Goal: Transaction & Acquisition: Purchase product/service

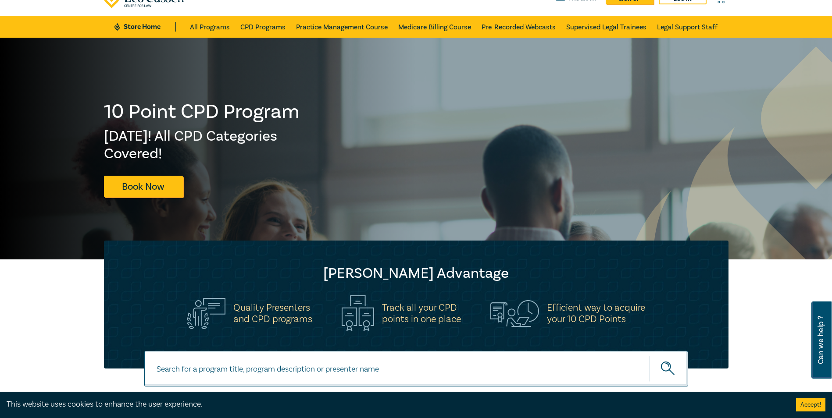
scroll to position [88, 0]
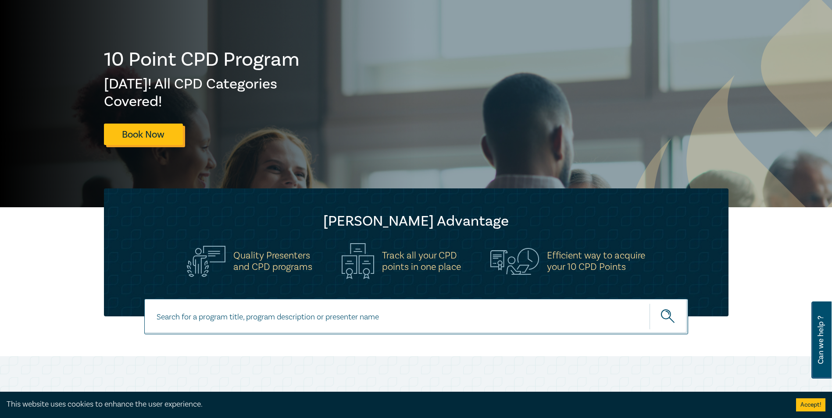
click at [159, 141] on link "Book Now" at bounding box center [143, 134] width 79 height 21
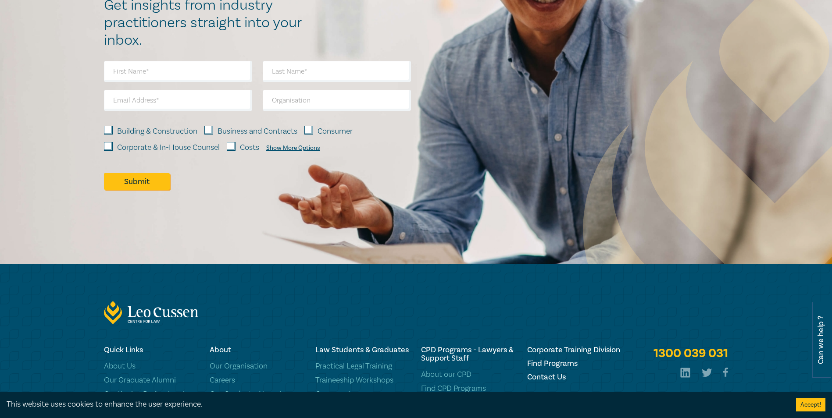
scroll to position [965, 0]
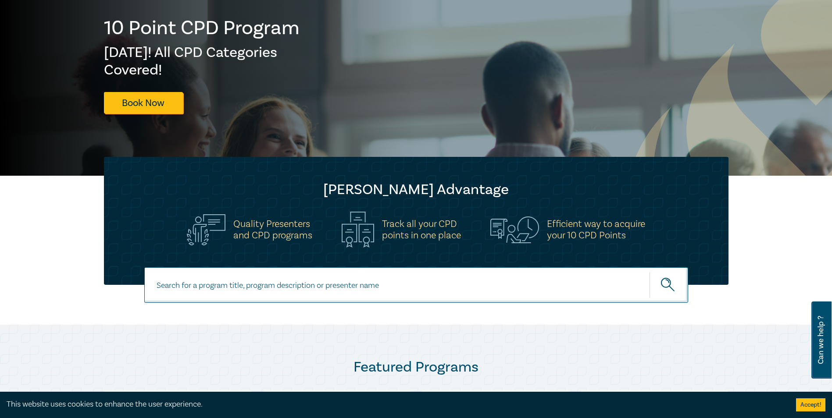
scroll to position [132, 0]
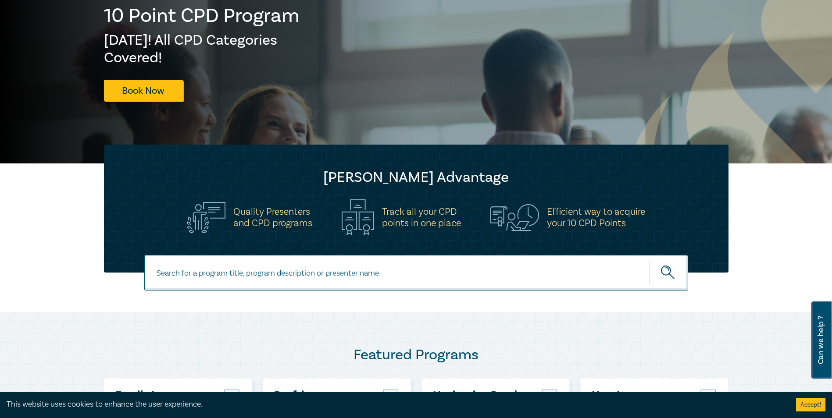
click at [298, 285] on input at bounding box center [416, 273] width 544 height 36
type input "LAWYER WELLBEING"
click at [649, 260] on button "submit" at bounding box center [668, 273] width 39 height 27
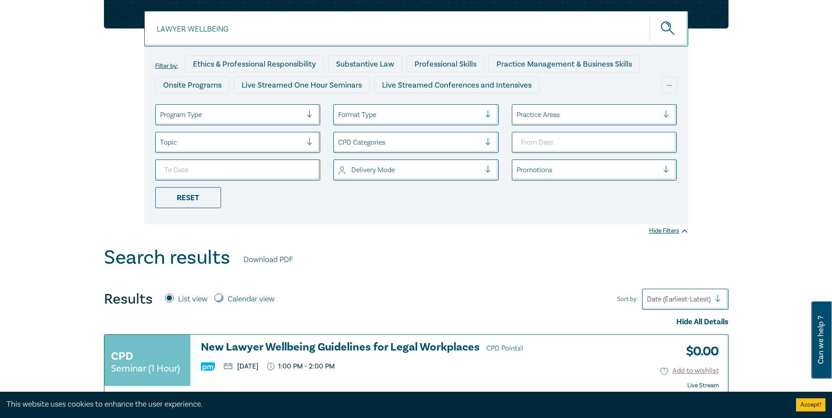
scroll to position [263, 0]
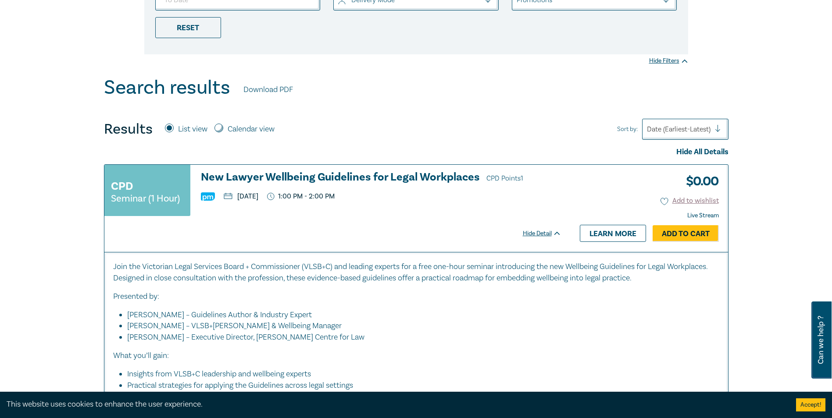
click at [260, 174] on h3 "New Lawyer Wellbeing Guidelines for Legal Workplaces CPD Points 1" at bounding box center [381, 177] width 360 height 13
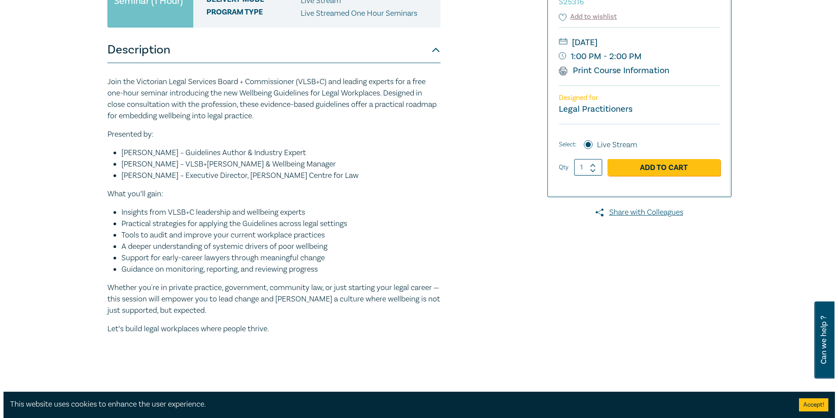
scroll to position [307, 0]
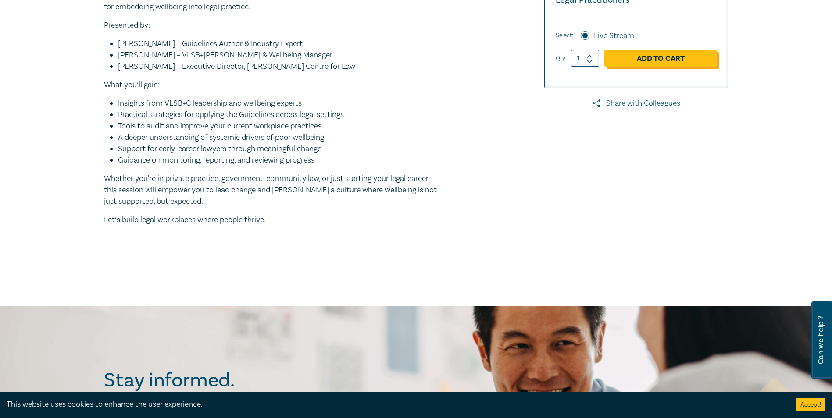
click at [675, 64] on link "Add to Cart" at bounding box center [660, 58] width 113 height 17
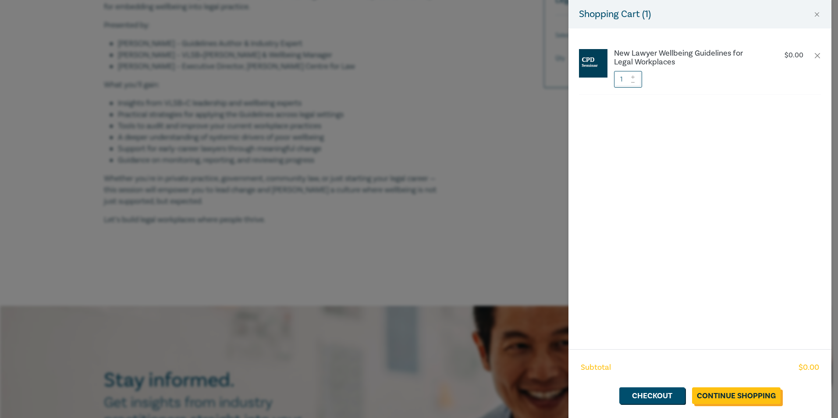
click at [727, 401] on link "Continue Shopping" at bounding box center [736, 396] width 89 height 17
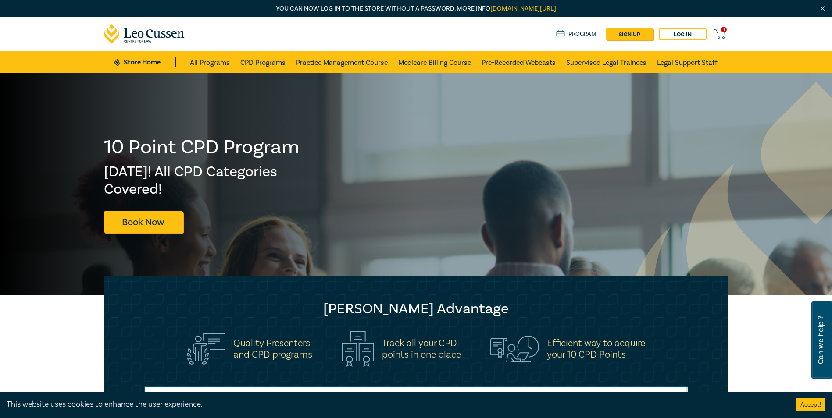
click at [713, 30] on icon at bounding box center [718, 34] width 11 height 11
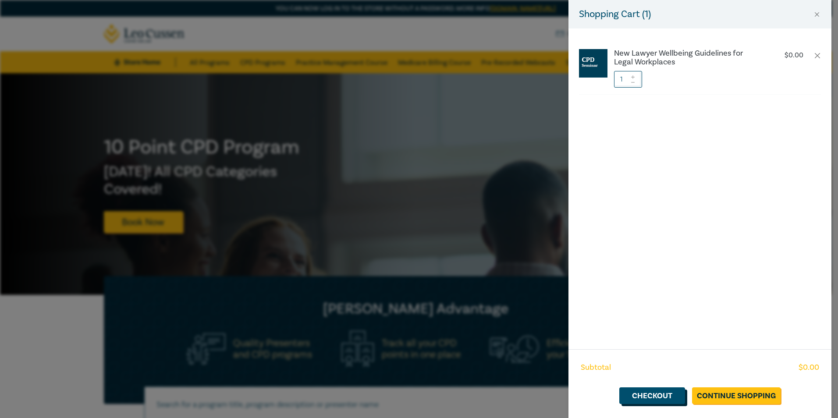
drag, startPoint x: 648, startPoint y: 410, endPoint x: 643, endPoint y: 398, distance: 12.8
click at [645, 403] on div "Subtotal $ 0.00 Checkout Continue Shopping" at bounding box center [700, 383] width 263 height 69
click at [643, 398] on link "Checkout" at bounding box center [653, 396] width 66 height 17
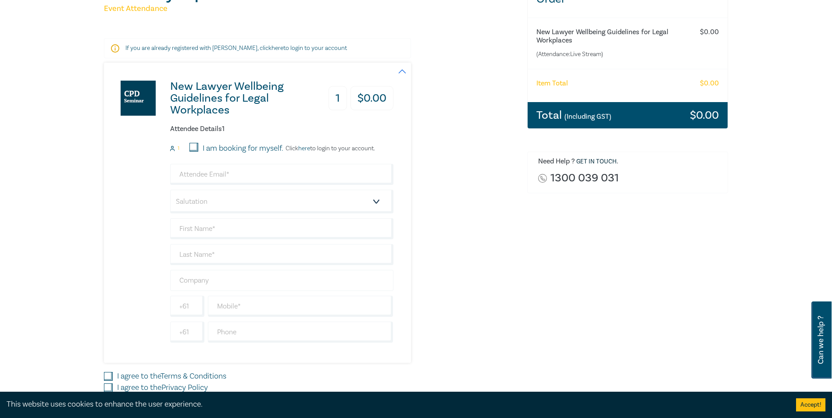
scroll to position [219, 0]
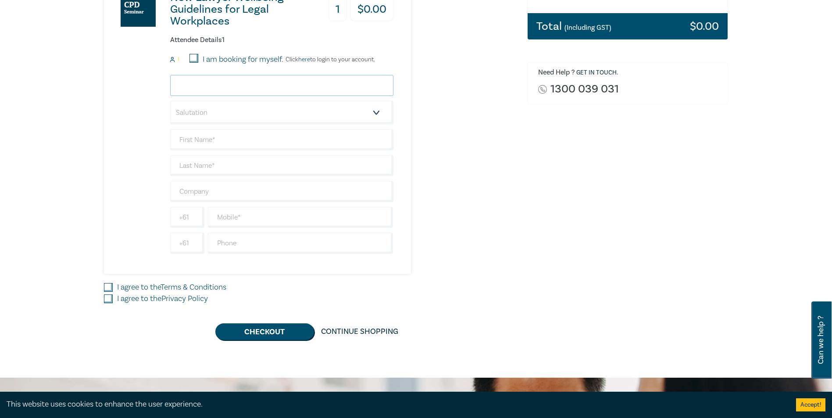
click at [230, 85] on input "email" at bounding box center [281, 85] width 223 height 21
type input "lucas@burnstinney.com.au"
drag, startPoint x: 80, startPoint y: 109, endPoint x: 90, endPoint y: 108, distance: 10.1
click at [87, 109] on div "Delivery Option Event Attendance If you are already registered with Leo Cussen,…" at bounding box center [416, 116] width 832 height 524
click at [233, 117] on select "Salutation Mr. Mrs. Ms. Miss Dr. Prof. Other" at bounding box center [281, 113] width 223 height 24
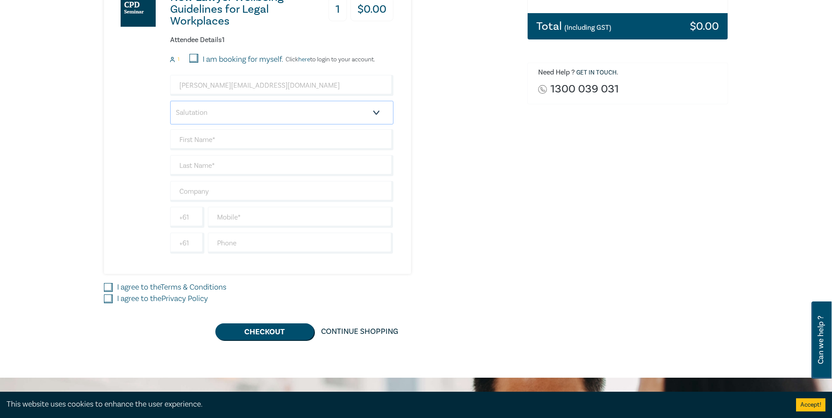
select select "Mr."
click at [170, 101] on select "Salutation Mr. Mrs. Ms. Miss Dr. Prof. Other" at bounding box center [281, 113] width 223 height 24
click at [213, 144] on input "text" at bounding box center [281, 139] width 223 height 21
type input "[PERSON_NAME]"
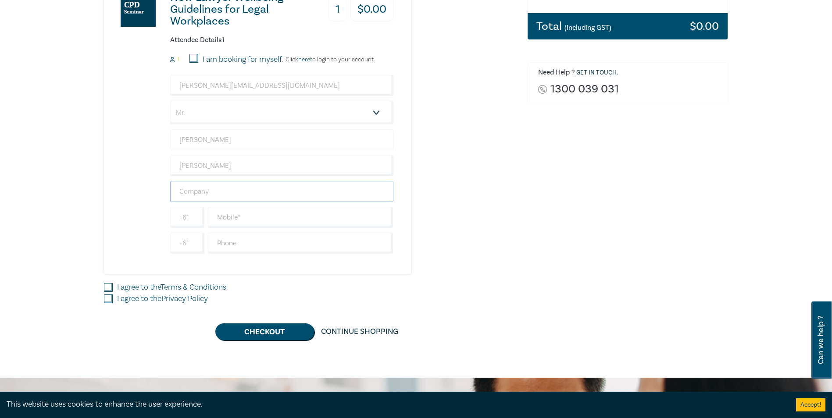
type input "l"
type input "Burns & [PERSON_NAME], Lawyers"
click at [99, 232] on div "Delivery Option Event Attendance If you are already registered with Leo Cussen,…" at bounding box center [310, 116] width 423 height 449
click at [267, 242] on input "text" at bounding box center [300, 243] width 185 height 21
type input "94323131"
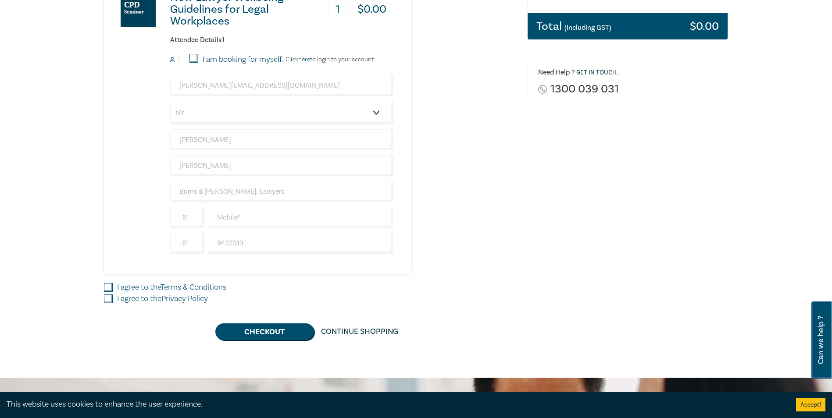
click at [26, 235] on div "Delivery Option Event Attendance If you are already registered with Leo Cussen,…" at bounding box center [416, 116] width 832 height 524
click at [103, 288] on div "Delivery Option Event Attendance If you are already registered with Leo Cussen,…" at bounding box center [310, 116] width 423 height 449
click at [106, 289] on input "I agree to the Terms & Conditions" at bounding box center [108, 287] width 9 height 9
checkbox input "true"
click at [109, 298] on input "I agree to the Privacy Policy" at bounding box center [108, 299] width 9 height 9
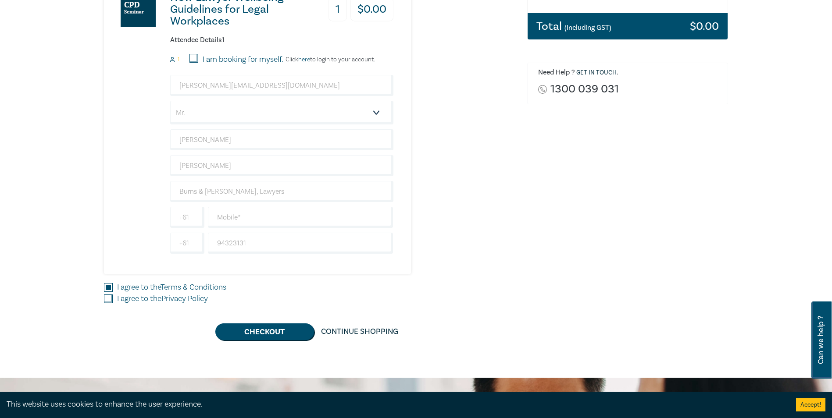
checkbox input "true"
click at [289, 331] on button "Checkout" at bounding box center [264, 332] width 99 height 17
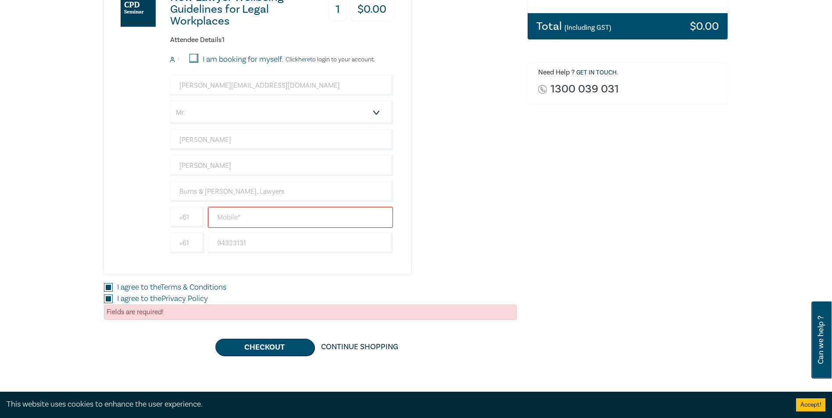
click at [235, 216] on input "text" at bounding box center [300, 217] width 185 height 21
type input "0431953482"
click at [278, 342] on button "Checkout" at bounding box center [264, 347] width 99 height 17
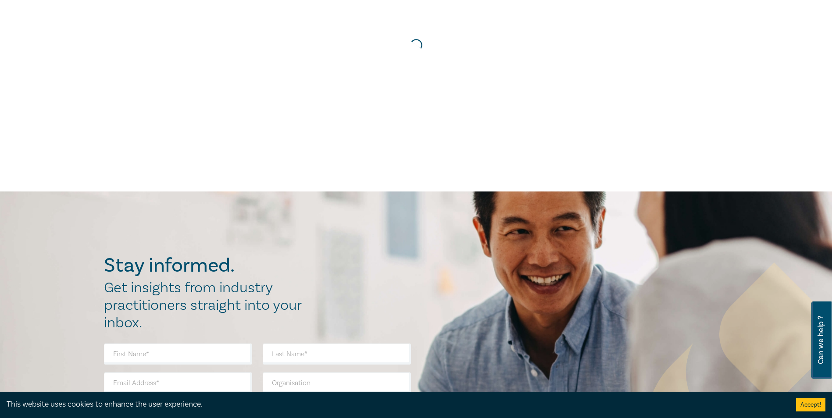
scroll to position [0, 0]
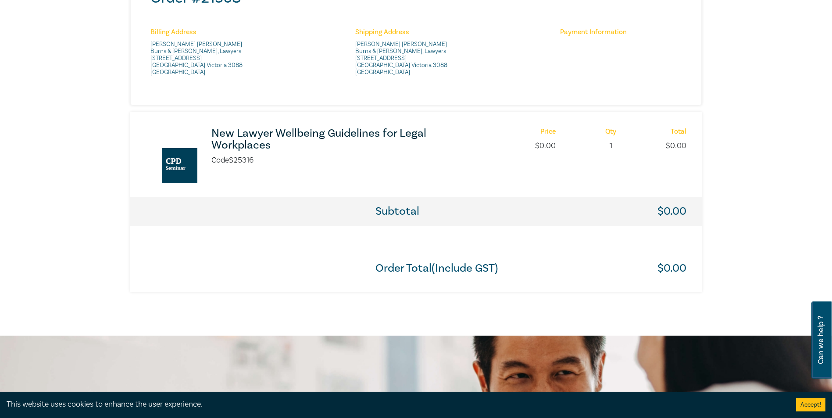
scroll to position [132, 0]
